Goal: Navigation & Orientation: Find specific page/section

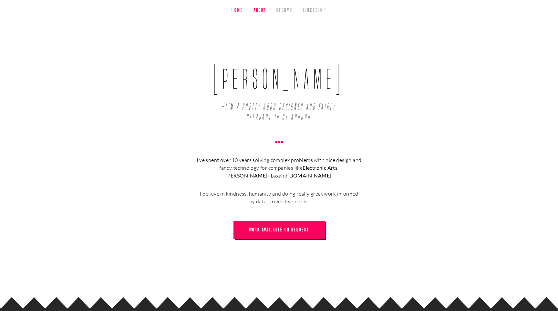
click at [263, 9] on link "About" at bounding box center [260, 10] width 13 height 21
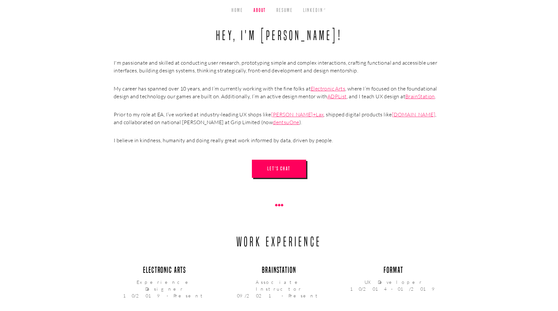
scroll to position [131, 0]
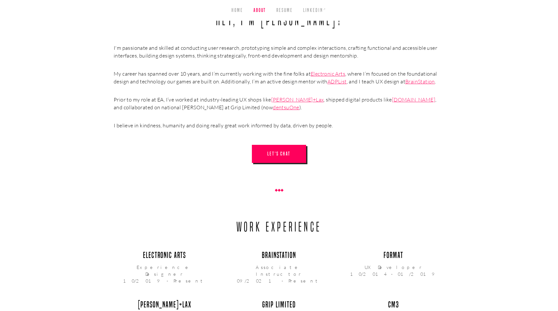
click at [336, 83] on link "ADPList" at bounding box center [337, 81] width 19 height 6
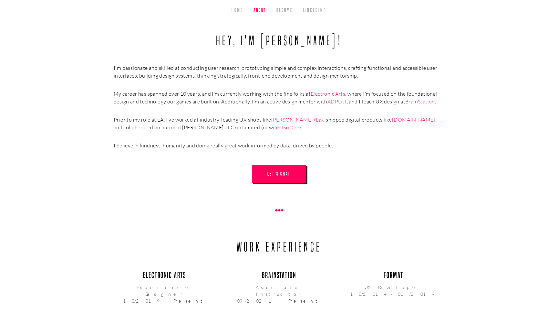
scroll to position [0, 0]
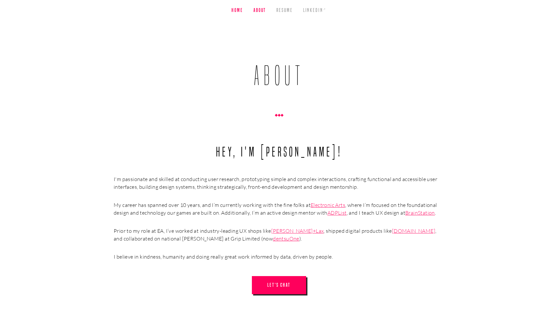
click at [237, 13] on link "Home" at bounding box center [238, 10] width 12 height 21
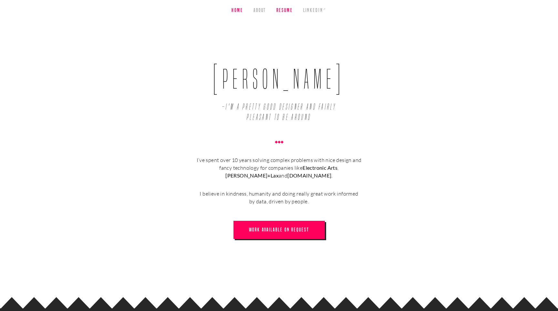
click at [293, 7] on link "Resume" at bounding box center [284, 10] width 16 height 21
